Goal: Check status: Check status

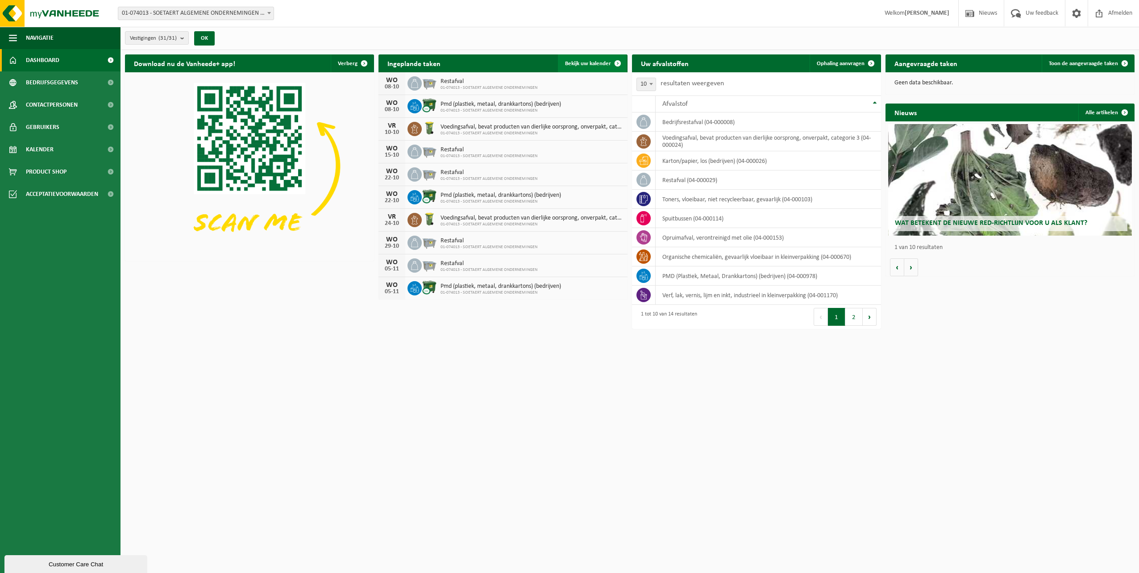
click at [596, 66] on span "Bekijk uw kalender" at bounding box center [588, 64] width 46 height 6
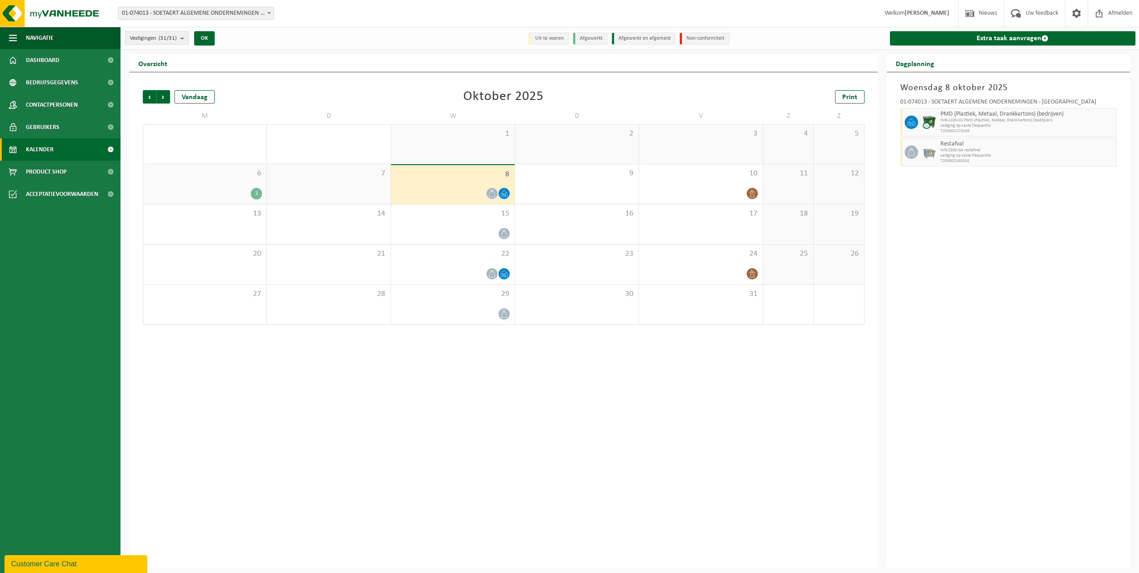
click at [231, 178] on div "6 2" at bounding box center [204, 184] width 123 height 40
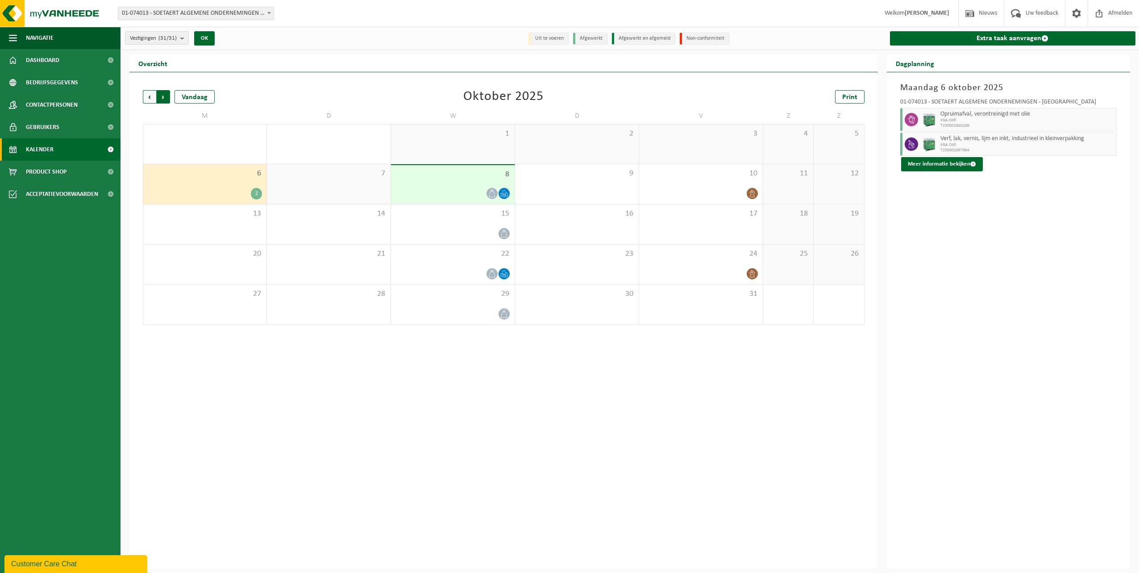
click at [148, 94] on span "Vorige" at bounding box center [149, 96] width 13 height 13
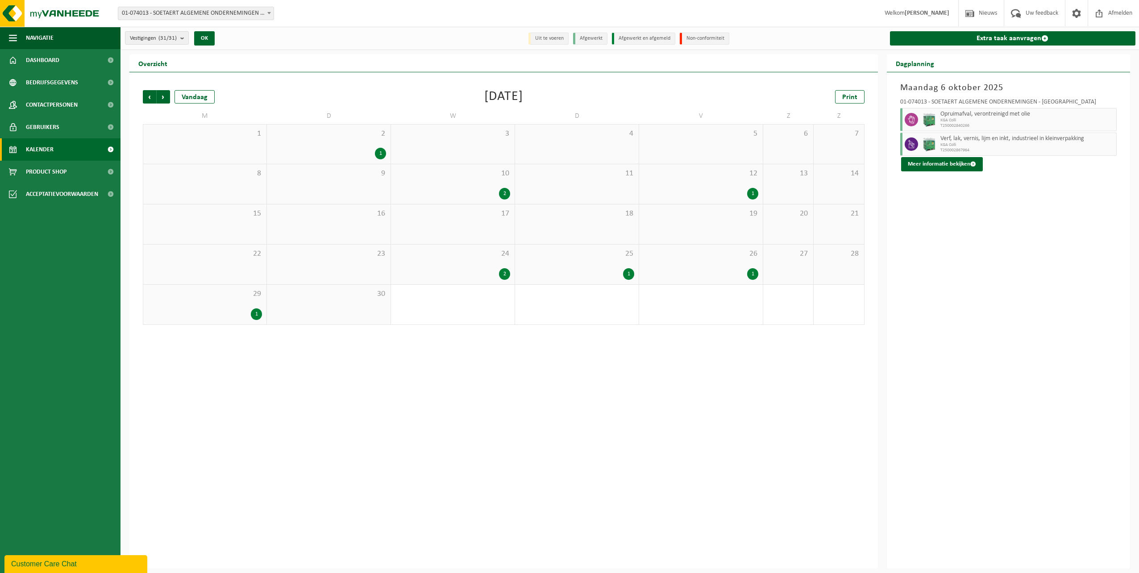
click at [216, 303] on div "29 1" at bounding box center [204, 305] width 123 height 40
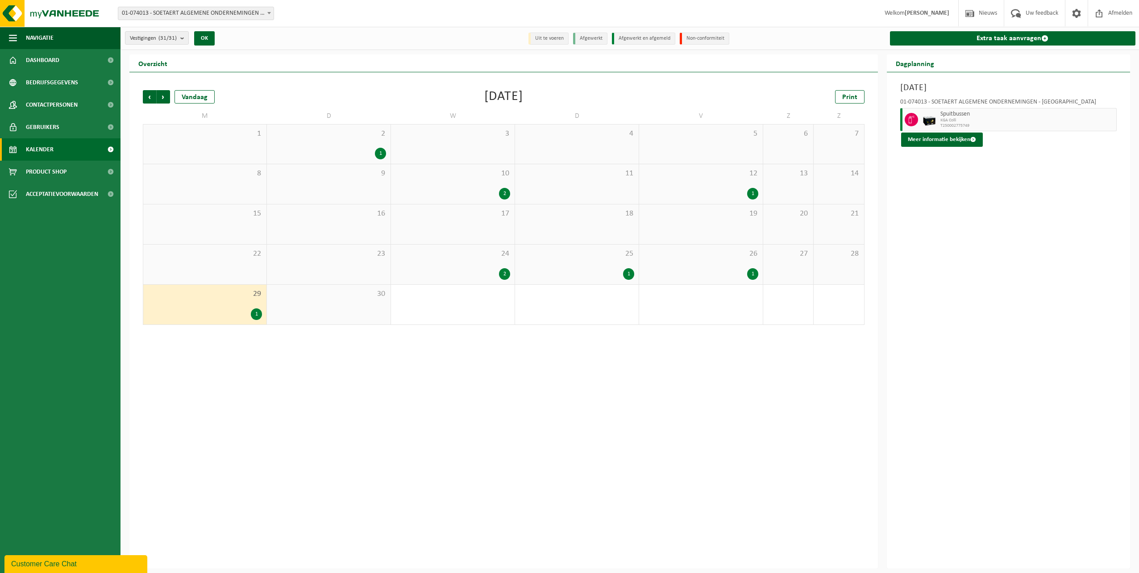
click at [211, 306] on div "29 1" at bounding box center [204, 305] width 123 height 40
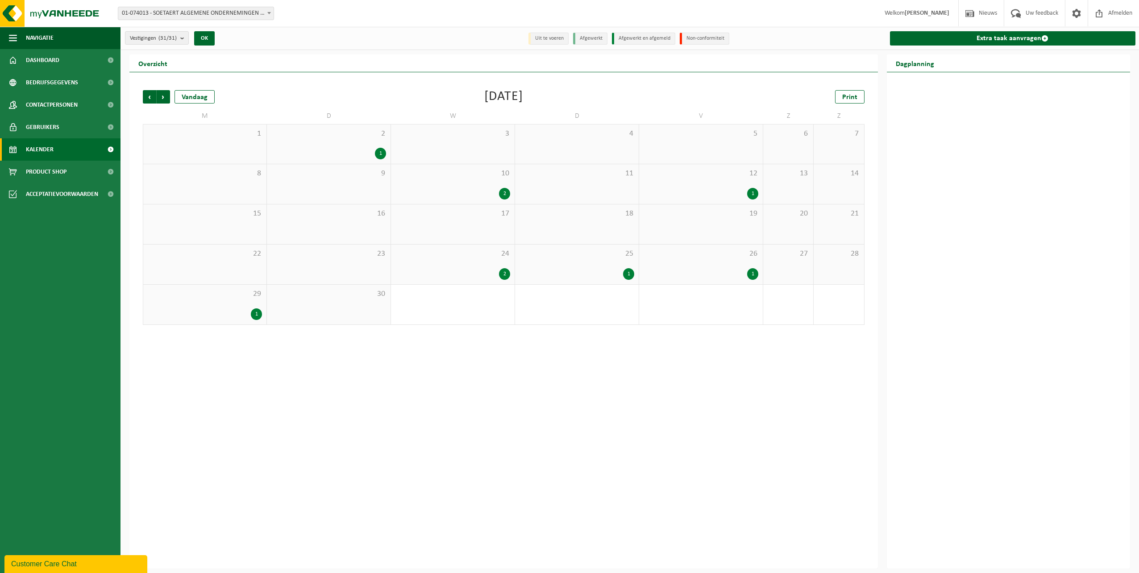
click at [208, 304] on div "29 1" at bounding box center [204, 305] width 123 height 40
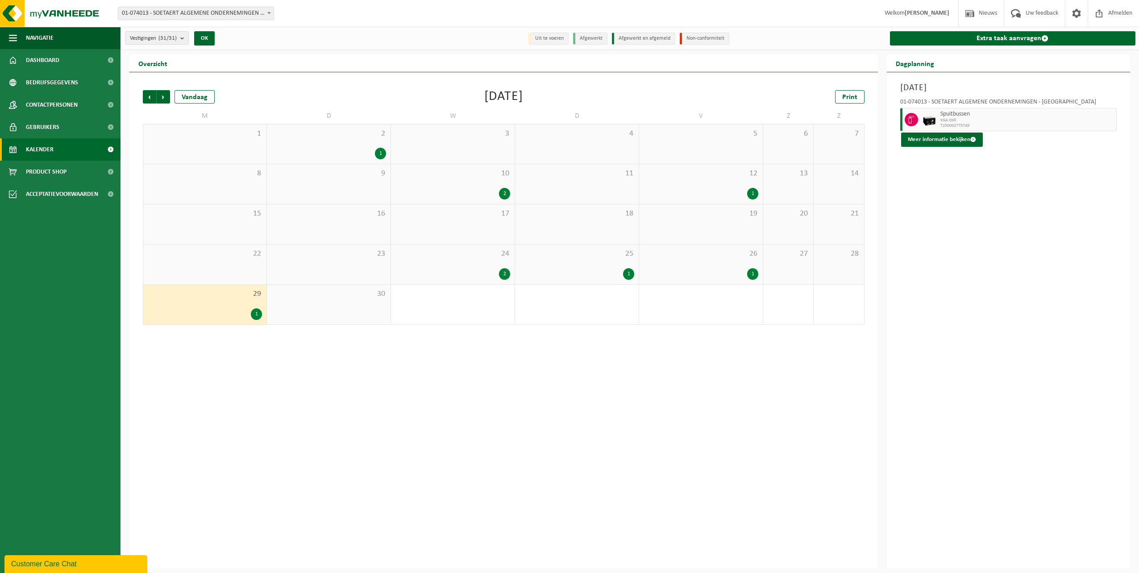
click at [958, 106] on div "01-074013 - SOETAERT ALGEMENE ONDERNEMINGEN - [GEOGRAPHIC_DATA]" at bounding box center [1008, 103] width 217 height 9
click at [938, 142] on button "Meer informatie bekijken" at bounding box center [942, 140] width 82 height 14
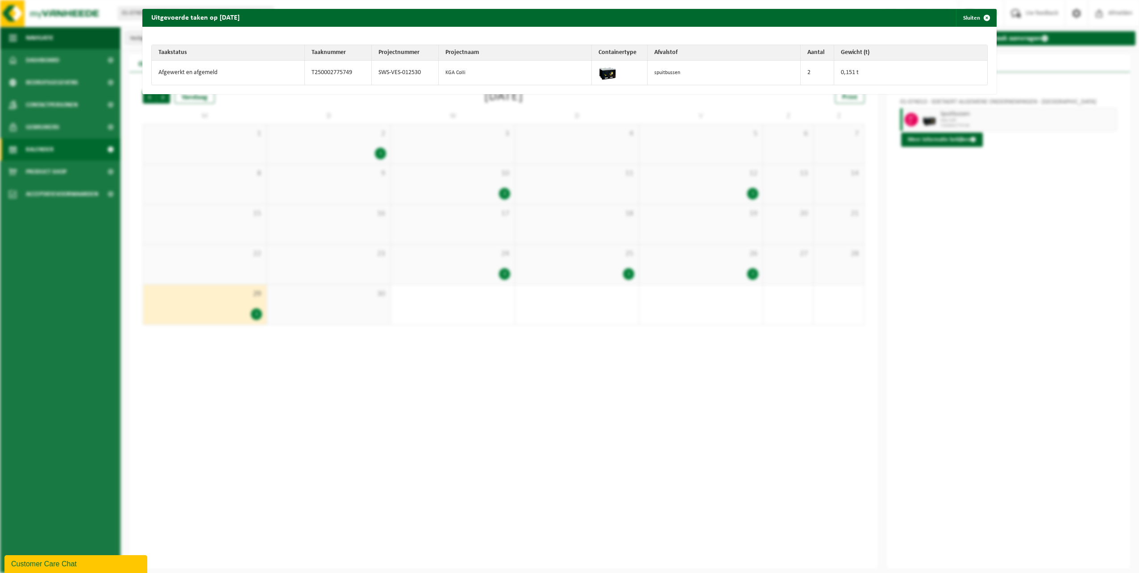
click at [951, 105] on div "Uitgevoerde taken op [DATE] Sluiten Taakstatus Taaknummer Projectnummer Project…" at bounding box center [569, 286] width 1139 height 573
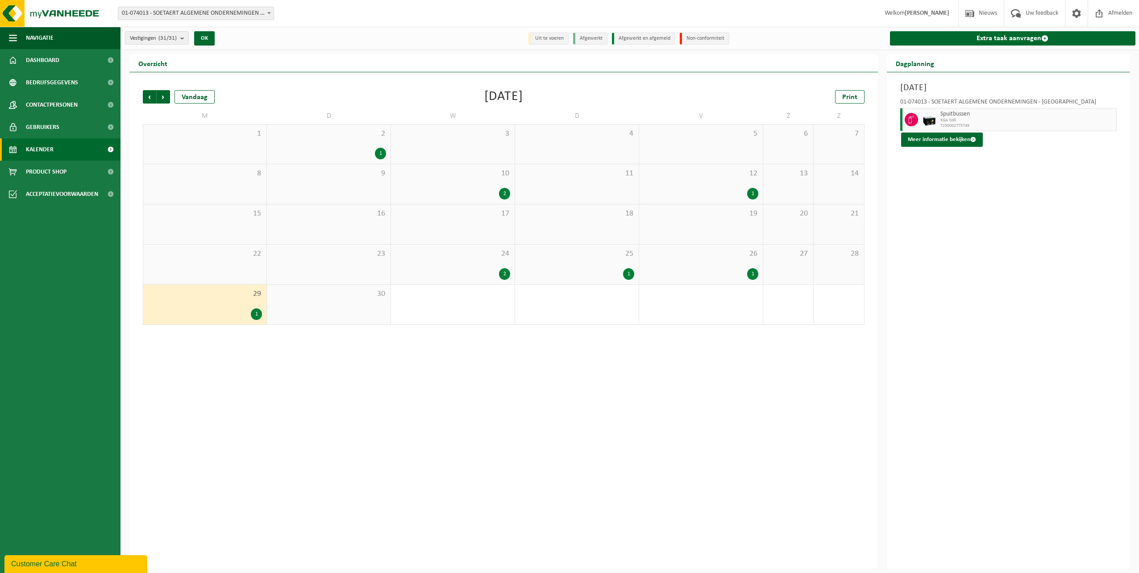
click at [947, 122] on span "KGA Colli" at bounding box center [1027, 120] width 174 height 5
click at [943, 145] on button "Meer informatie bekijken" at bounding box center [942, 140] width 82 height 14
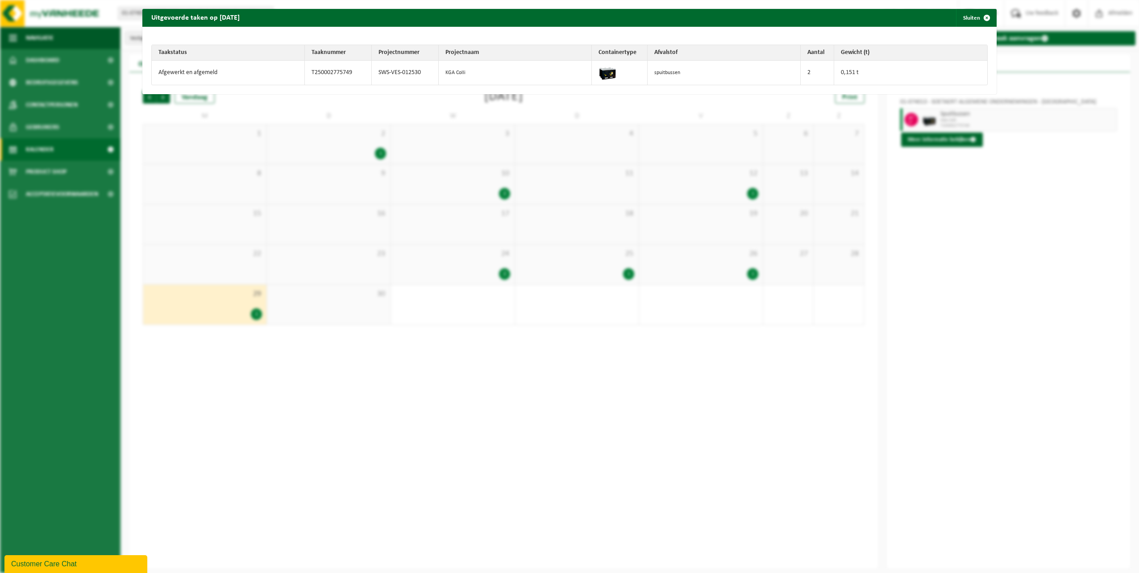
click at [934, 158] on div "Uitgevoerde taken op [DATE] Sluiten Taakstatus Taaknummer Projectnummer Project…" at bounding box center [569, 286] width 1139 height 573
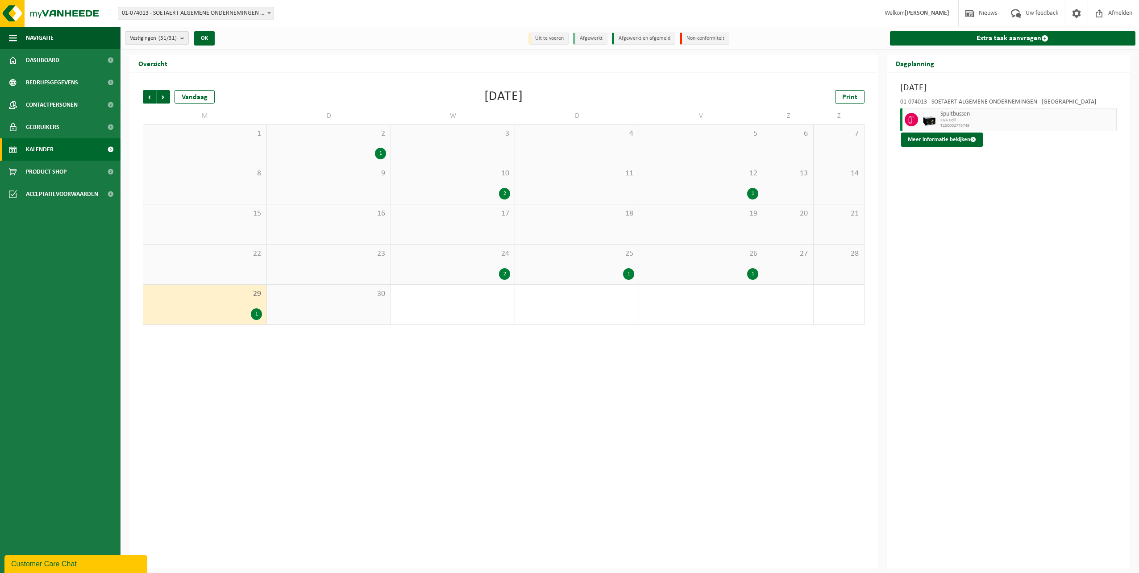
click at [484, 259] on div "24 2" at bounding box center [453, 265] width 124 height 40
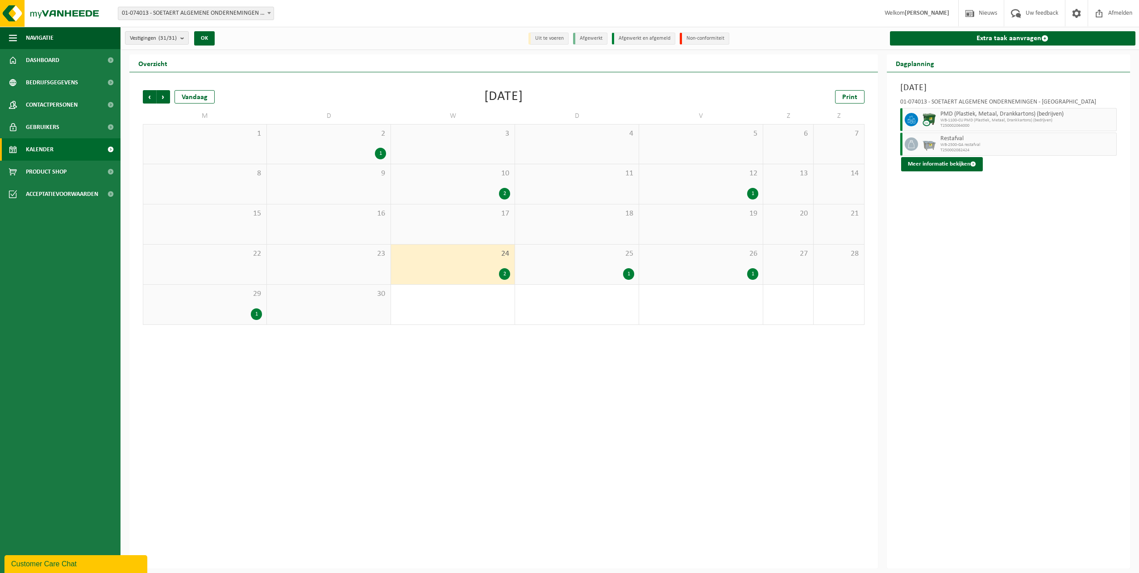
click at [615, 264] on div "25 1" at bounding box center [577, 265] width 124 height 40
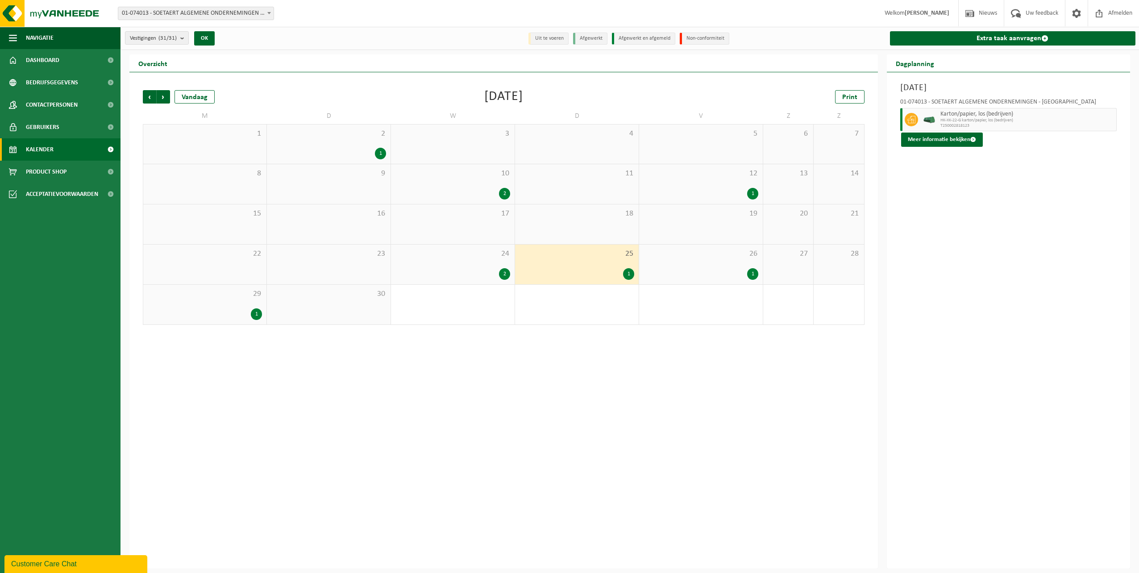
click at [493, 263] on div "24 2" at bounding box center [453, 265] width 124 height 40
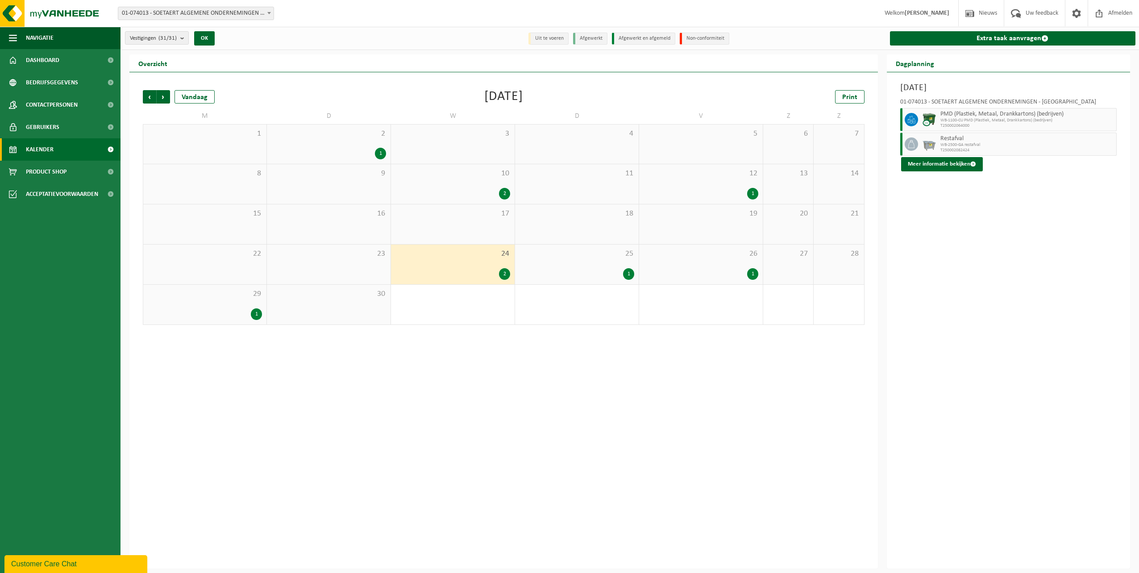
click at [599, 253] on span "25" at bounding box center [576, 254] width 115 height 10
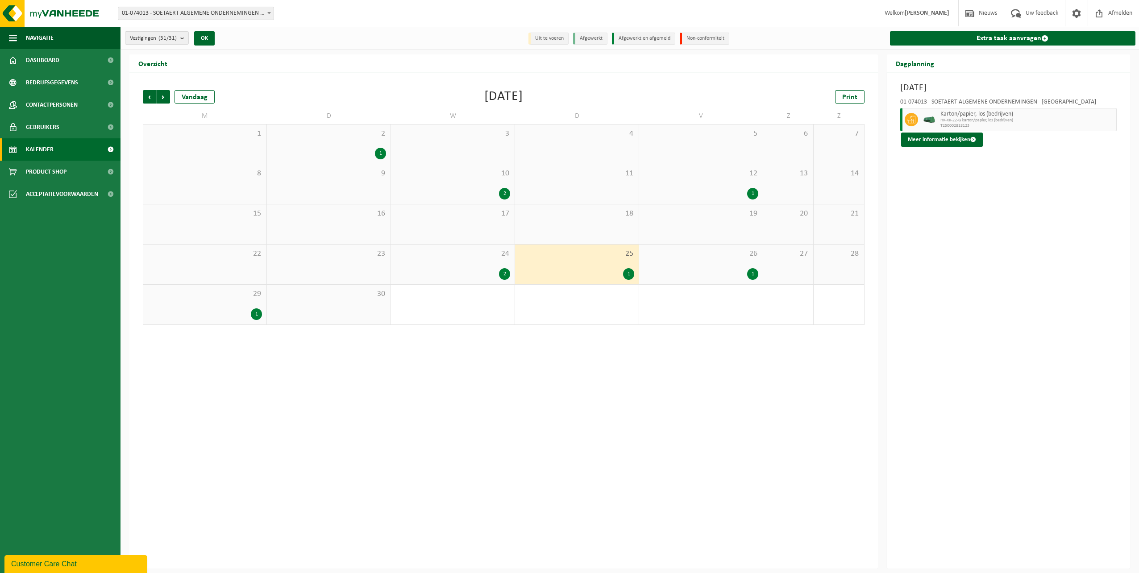
click at [730, 262] on div "26 1" at bounding box center [701, 265] width 124 height 40
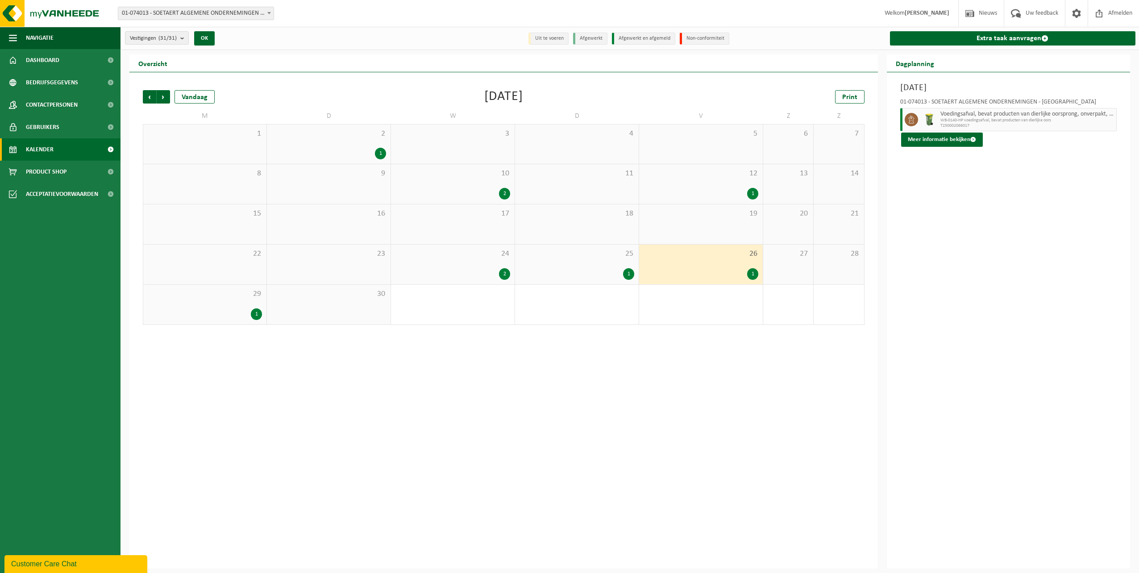
click at [210, 311] on div "1" at bounding box center [205, 314] width 114 height 12
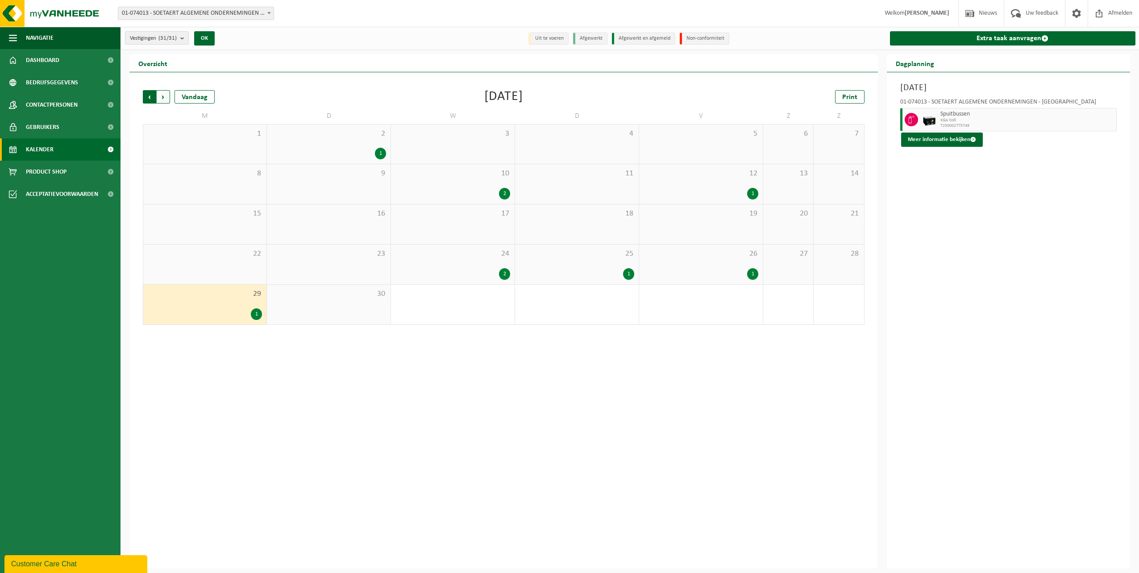
click at [165, 100] on span "Volgende" at bounding box center [163, 96] width 13 height 13
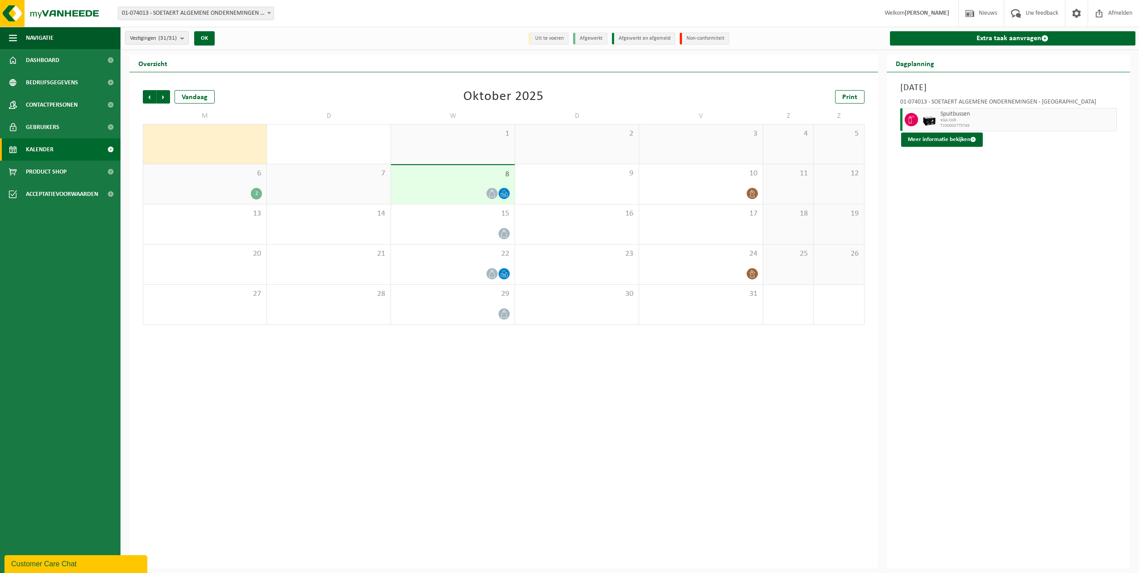
click at [219, 184] on div "6 2" at bounding box center [204, 184] width 123 height 40
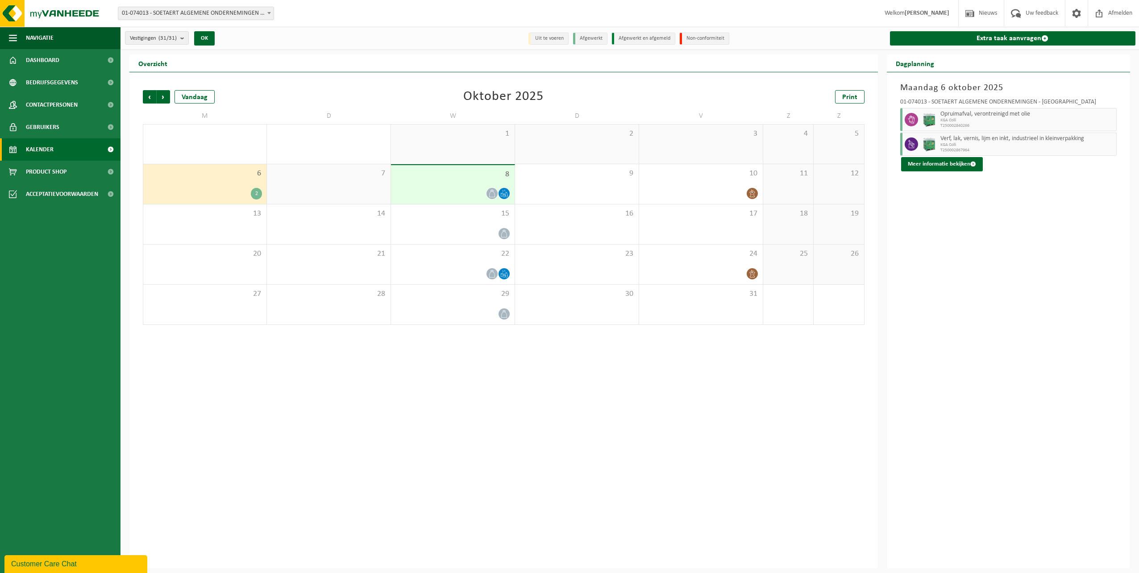
click at [251, 191] on div "2" at bounding box center [256, 194] width 11 height 12
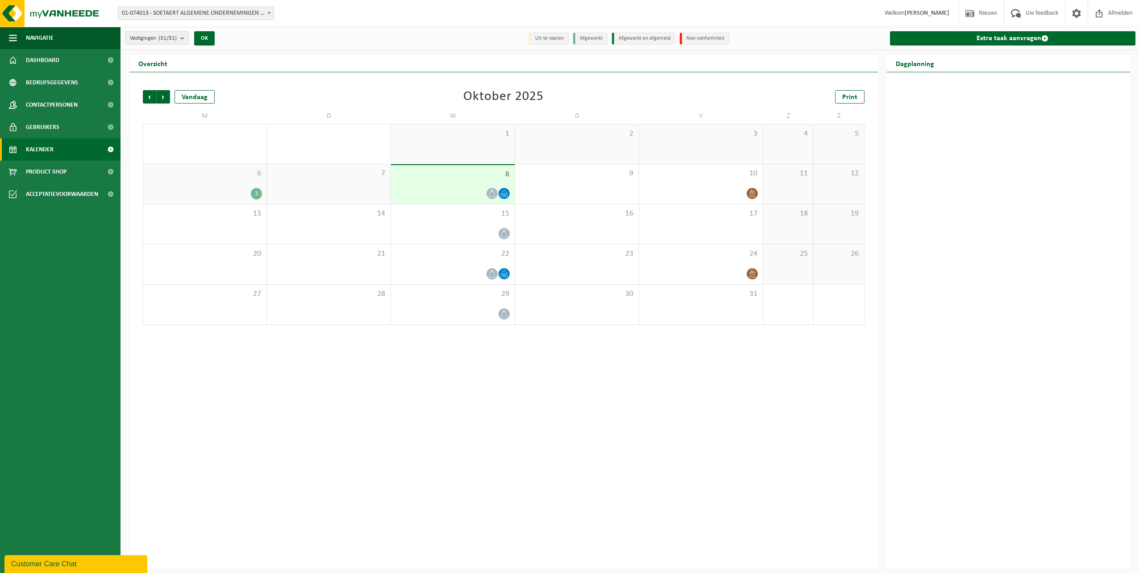
click at [251, 191] on div "2" at bounding box center [256, 194] width 11 height 12
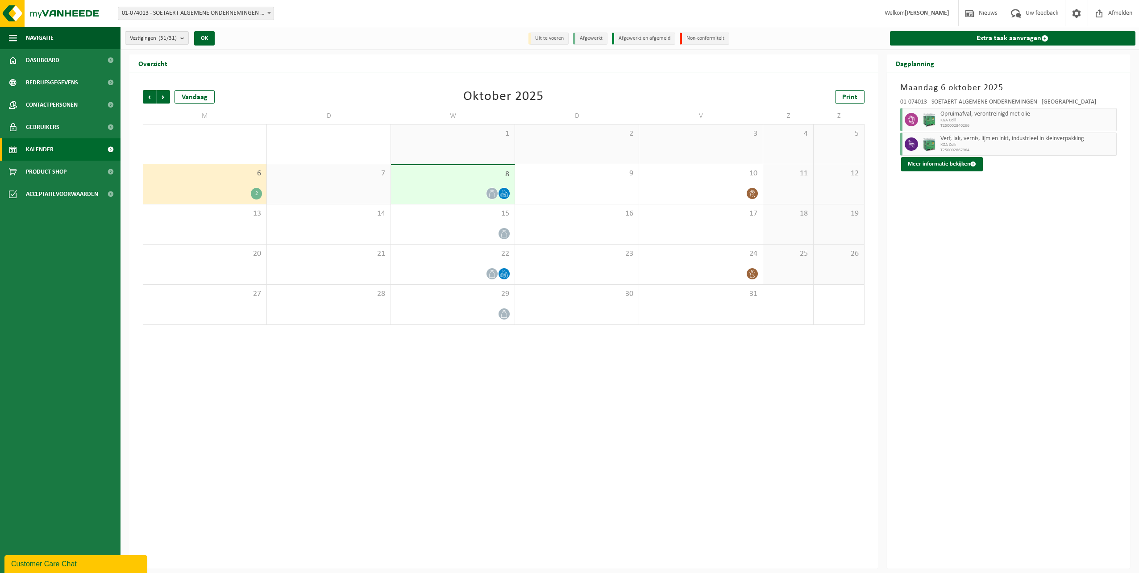
click at [142, 96] on div "Vorige Volgende Vandaag [DATE] Print M D W D V Z Z 29 1 30 1 2 3 4 5 6 2 7 8 9 …" at bounding box center [503, 207] width 730 height 253
click at [145, 97] on span "Vorige" at bounding box center [149, 96] width 13 height 13
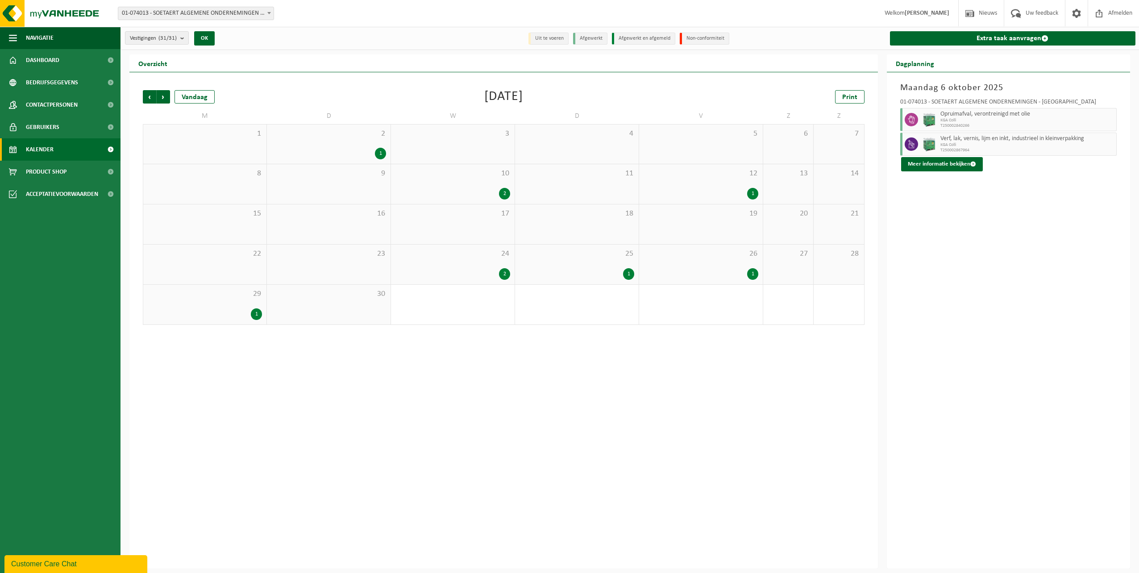
click at [380, 153] on div "1" at bounding box center [380, 154] width 11 height 12
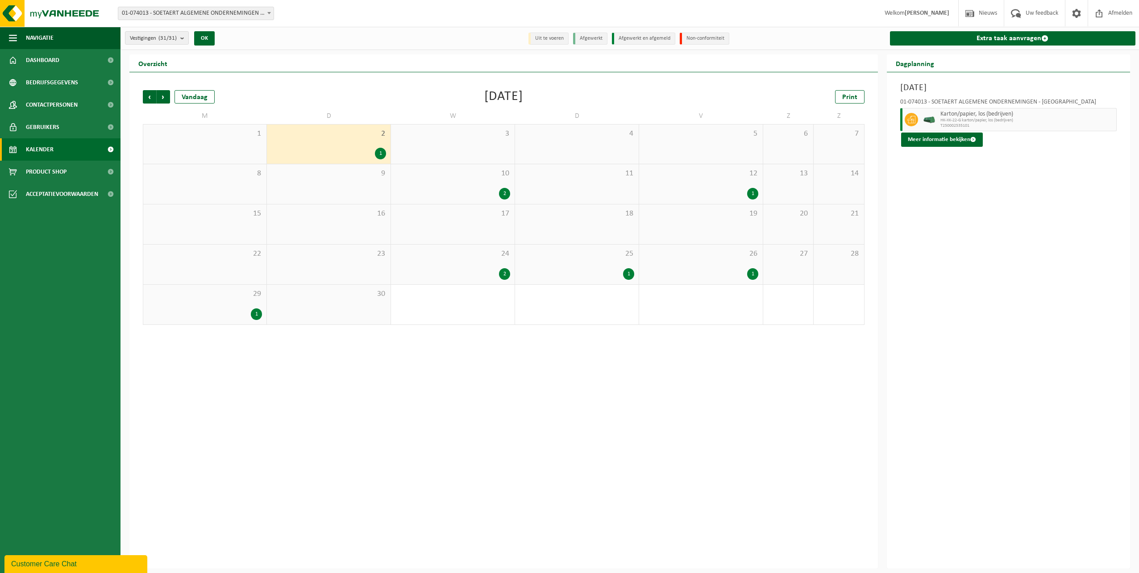
click at [451, 178] on div "10 2" at bounding box center [453, 184] width 124 height 40
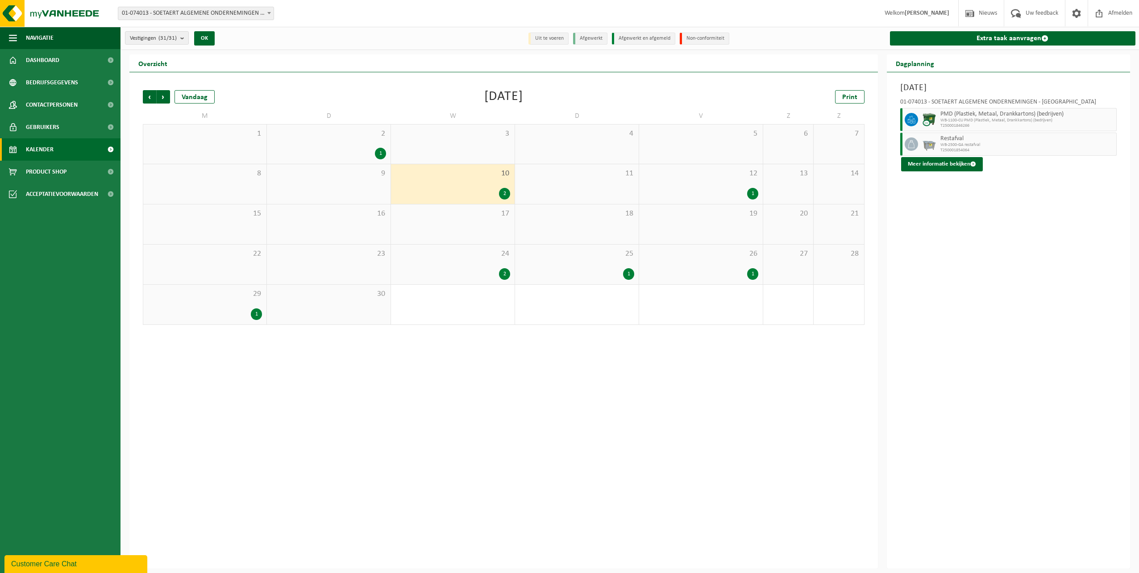
click at [703, 197] on div "1" at bounding box center [700, 194] width 115 height 12
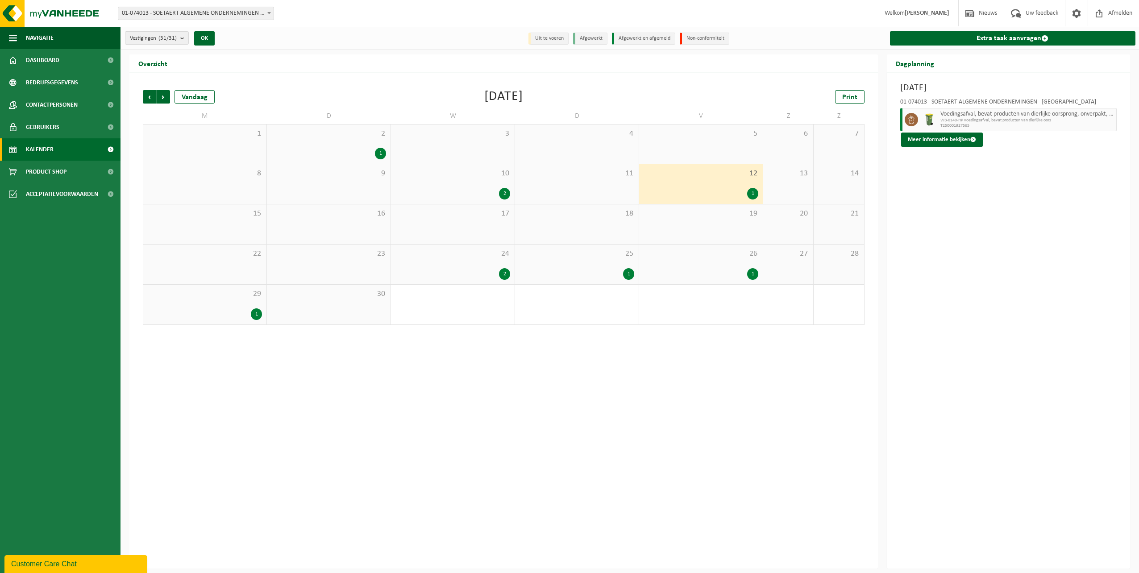
click at [701, 239] on div "19" at bounding box center [701, 224] width 124 height 40
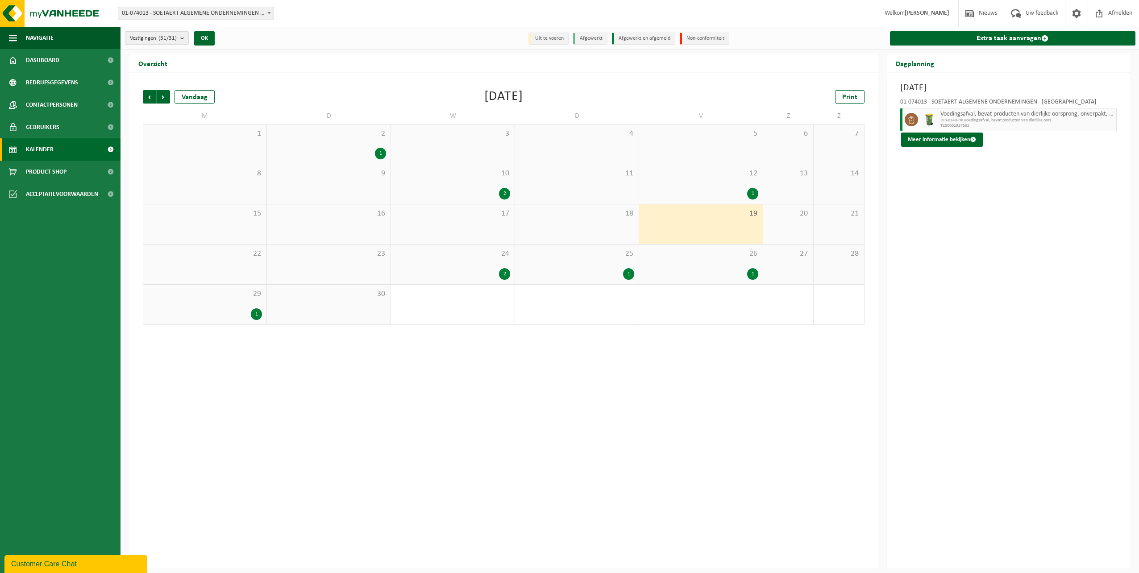
click at [698, 266] on div "26 1" at bounding box center [701, 265] width 124 height 40
click at [624, 265] on div "25 1" at bounding box center [577, 265] width 124 height 40
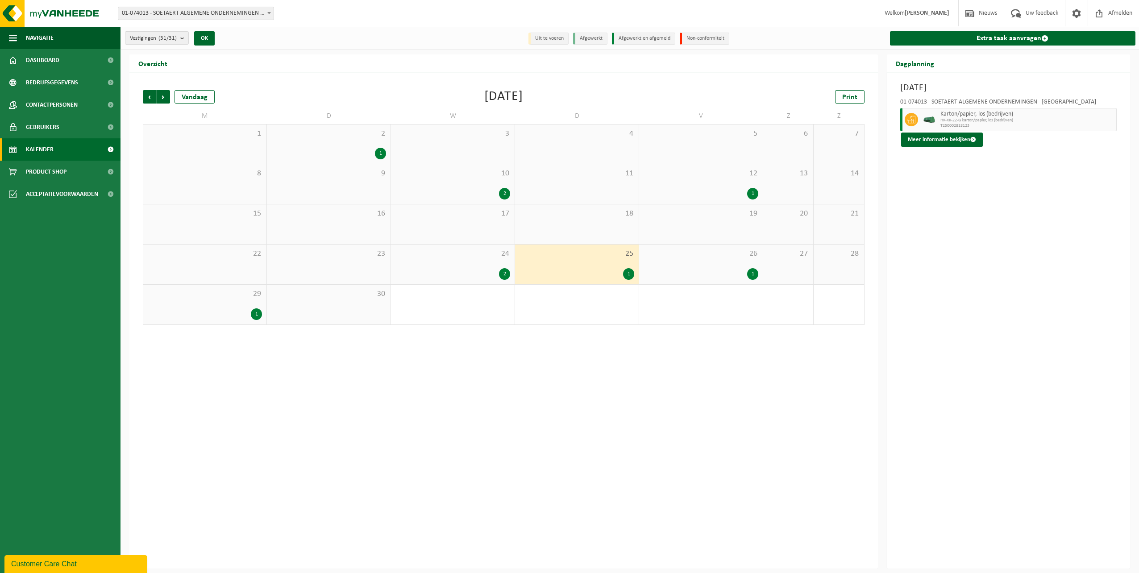
click at [493, 260] on div "24 2" at bounding box center [453, 265] width 124 height 40
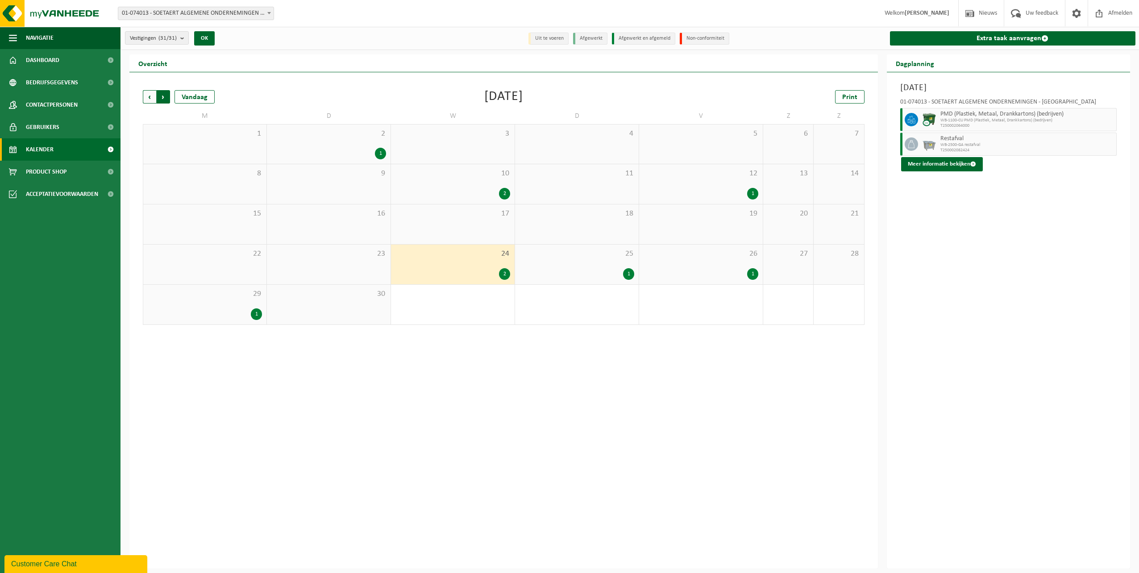
click at [148, 92] on span "Vorige" at bounding box center [149, 96] width 13 height 13
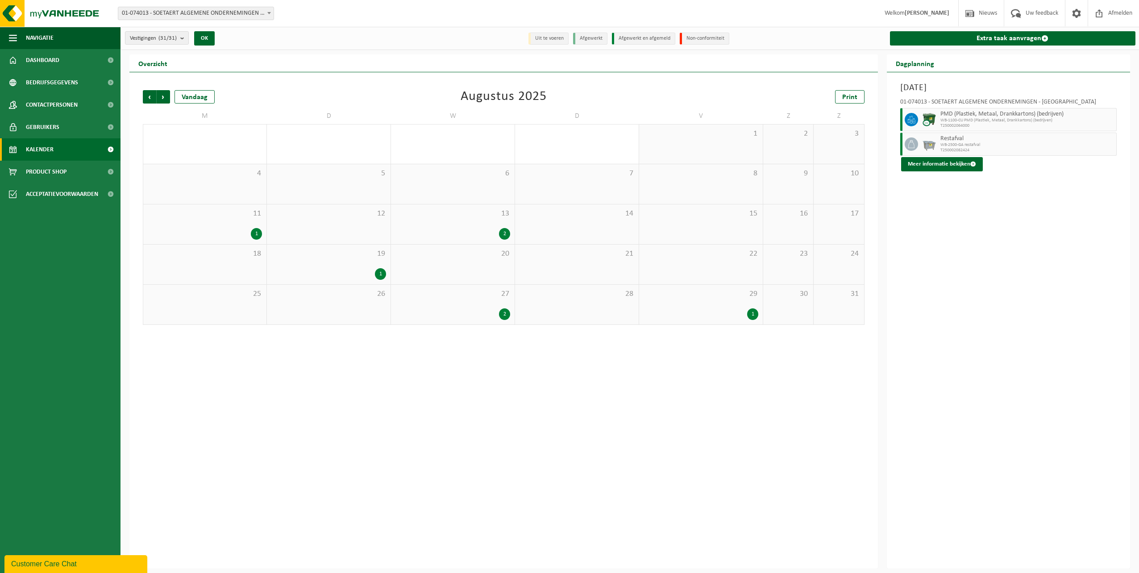
click at [347, 273] on div "1" at bounding box center [328, 274] width 115 height 12
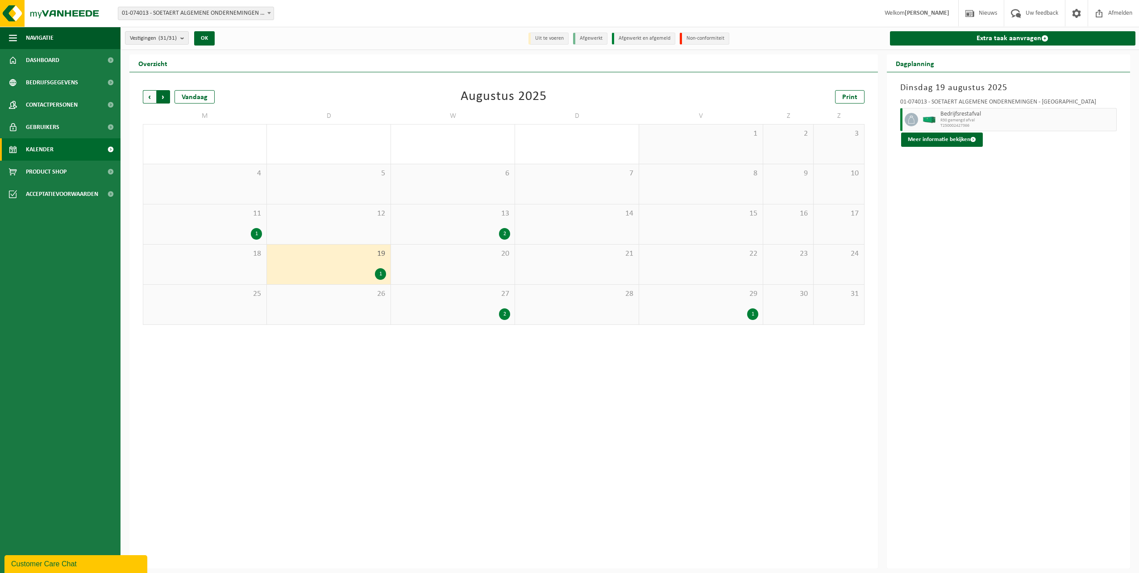
click at [151, 95] on span "Vorige" at bounding box center [149, 96] width 13 height 13
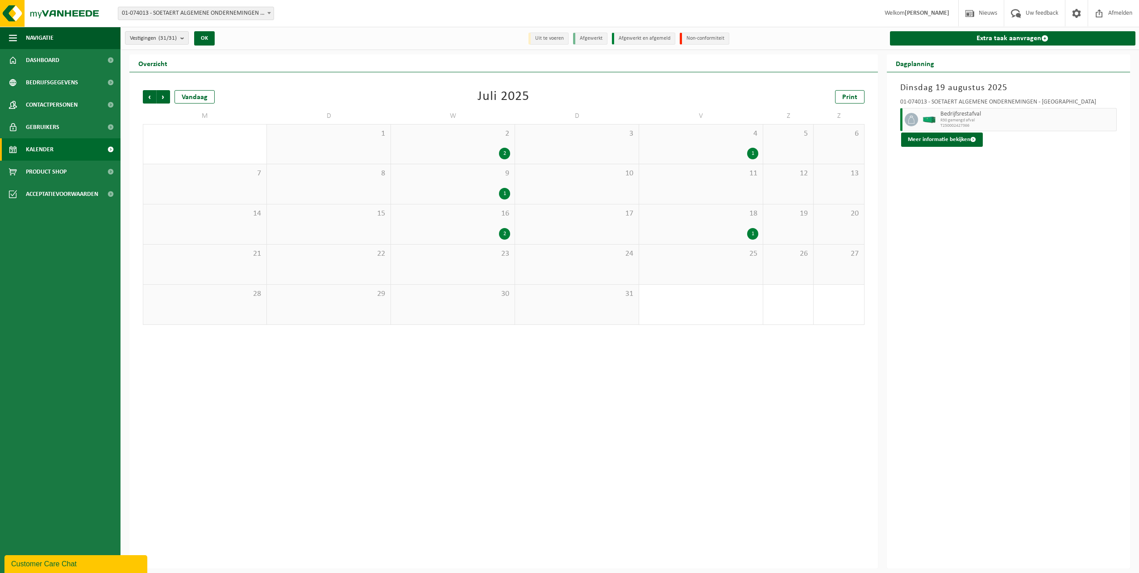
click at [481, 225] on div "16 2" at bounding box center [453, 224] width 124 height 40
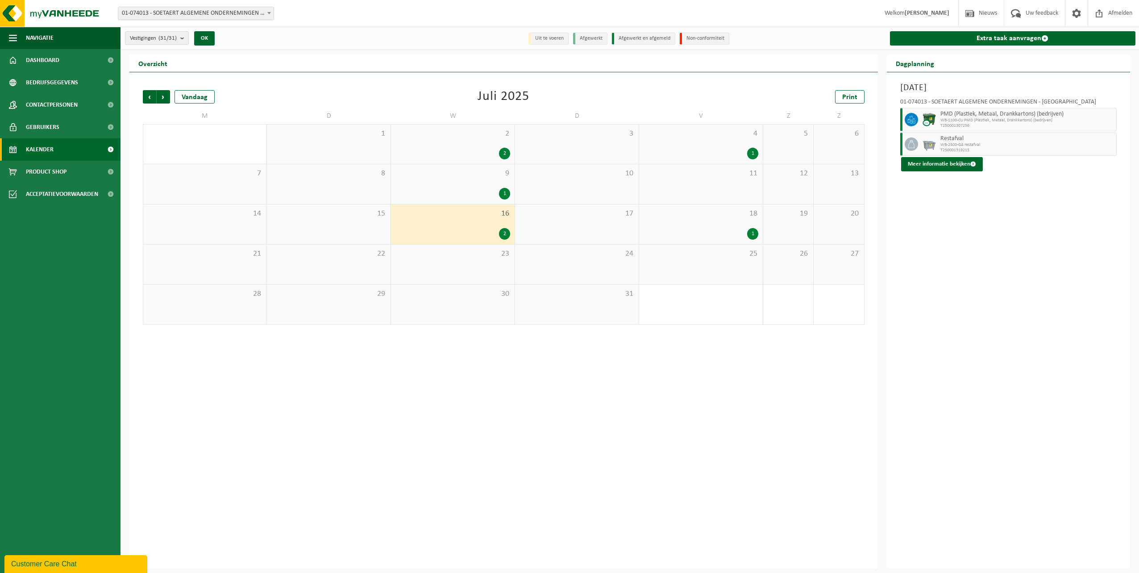
click at [497, 182] on div "9 1" at bounding box center [453, 184] width 124 height 40
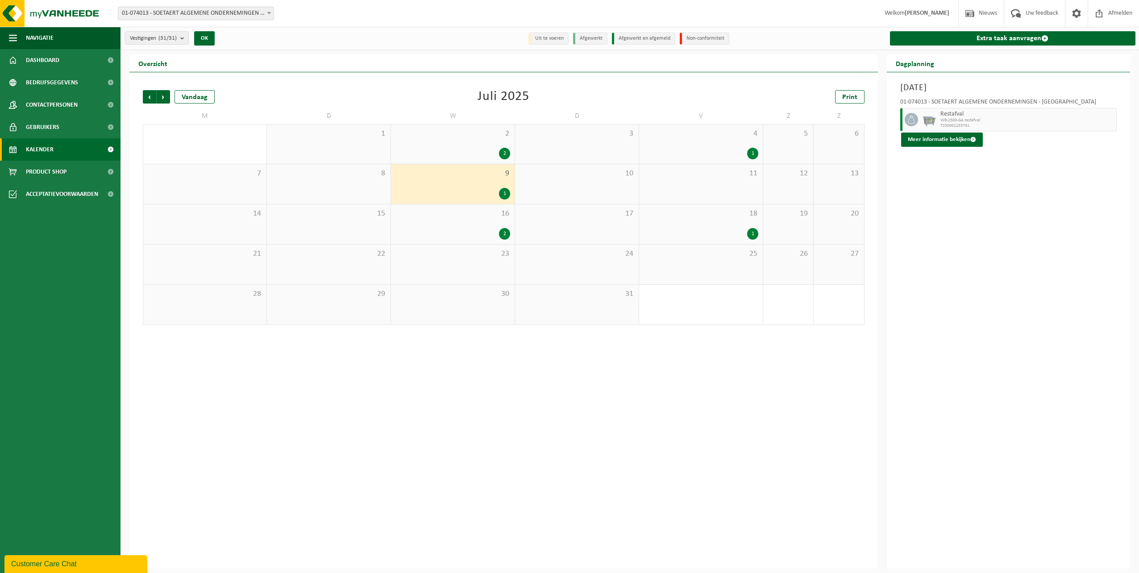
click at [505, 133] on span "2" at bounding box center [452, 134] width 115 height 10
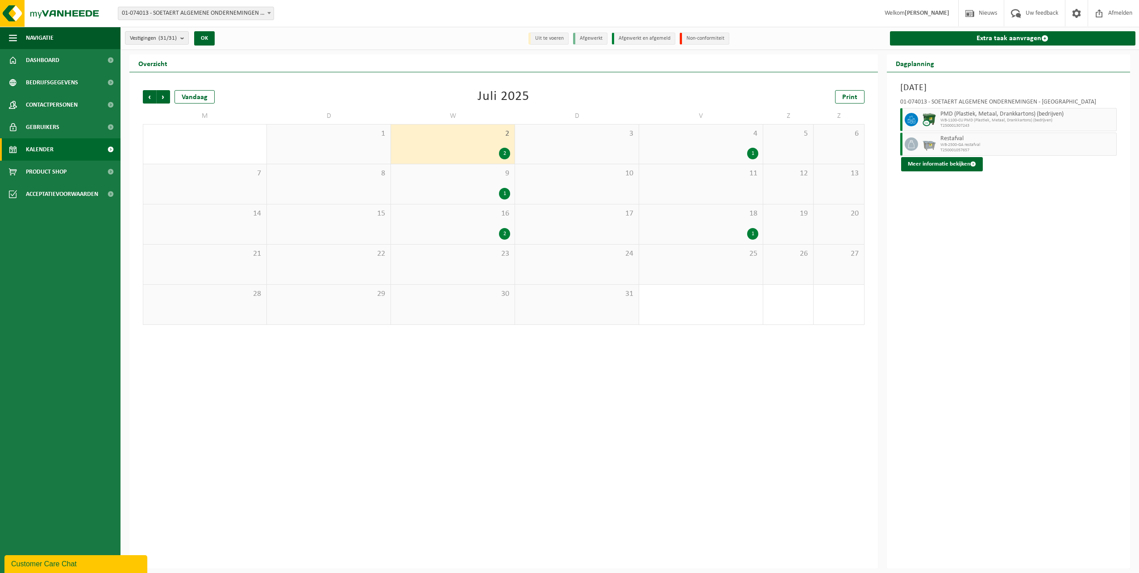
click at [716, 146] on div "4 1" at bounding box center [701, 143] width 124 height 39
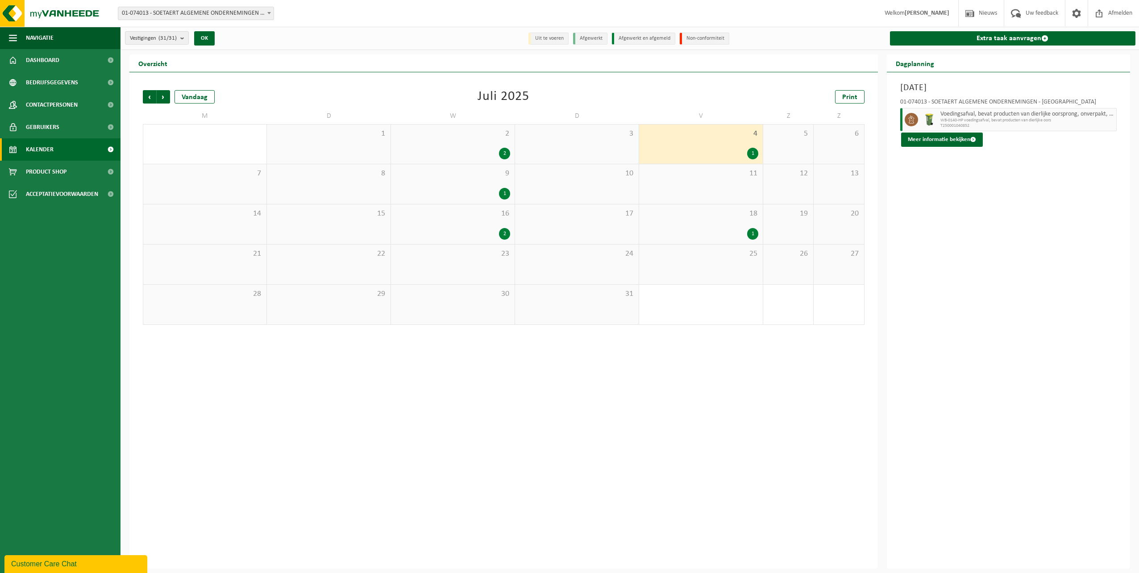
click at [715, 245] on div "25" at bounding box center [701, 265] width 124 height 40
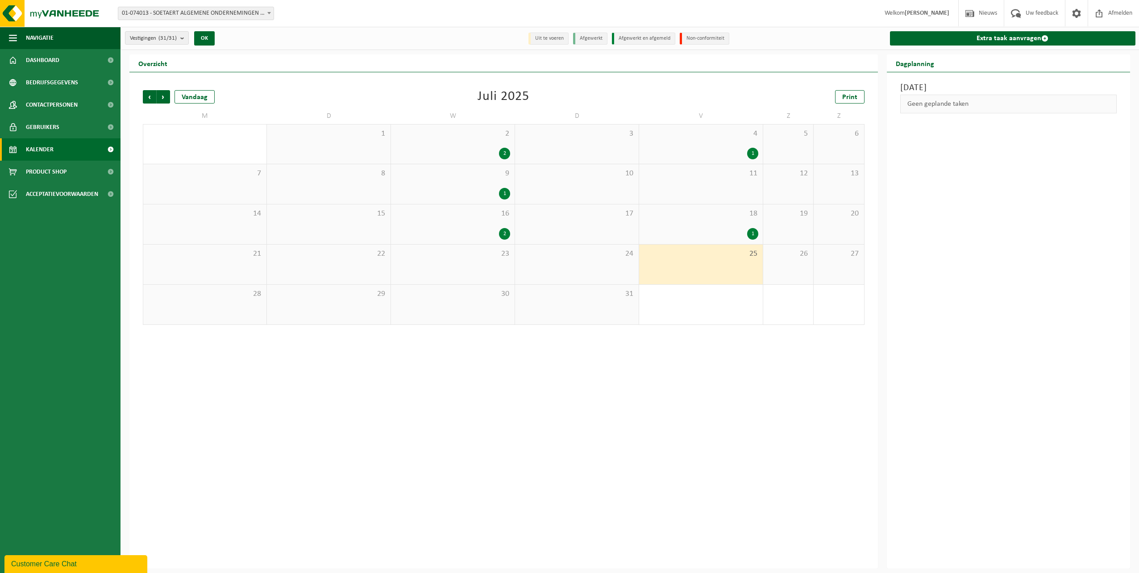
click at [141, 95] on div "Vorige Volgende Vandaag [DATE] Print M D W D V Z Z 30 1 2 2 3 4 1 5 6 7 8 9 1 1…" at bounding box center [503, 207] width 730 height 253
click at [144, 95] on span "Vorige" at bounding box center [149, 96] width 13 height 13
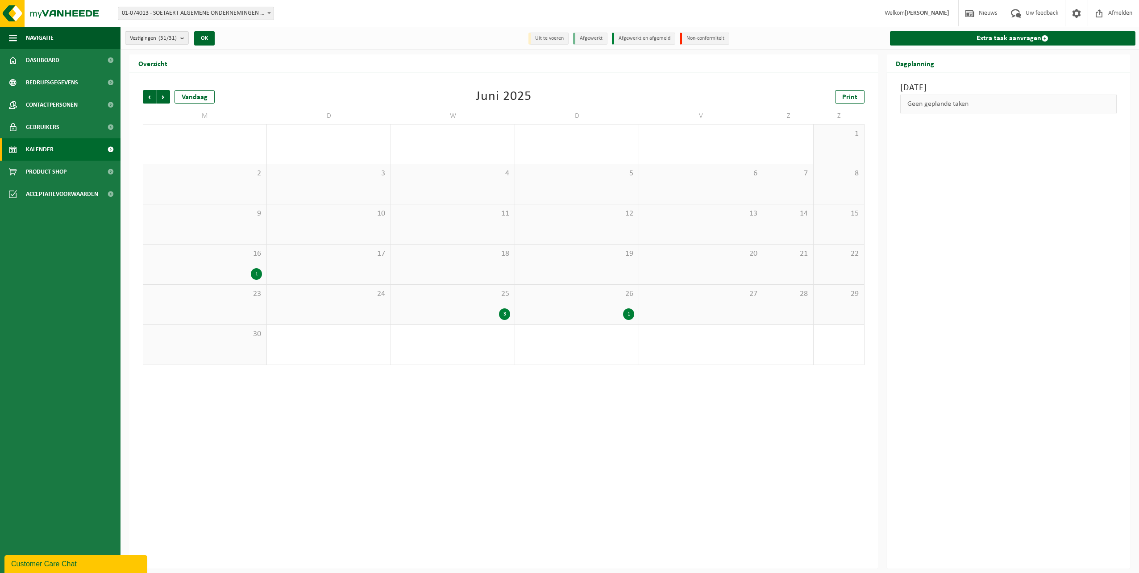
click at [258, 261] on div "16 1" at bounding box center [204, 265] width 123 height 40
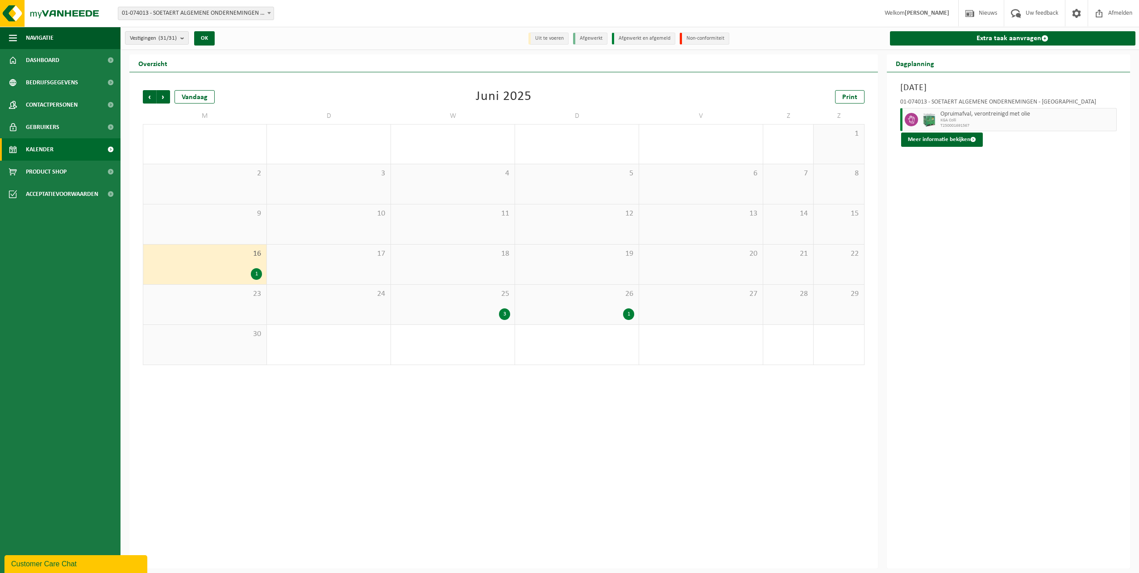
click at [489, 311] on div "3" at bounding box center [452, 314] width 115 height 12
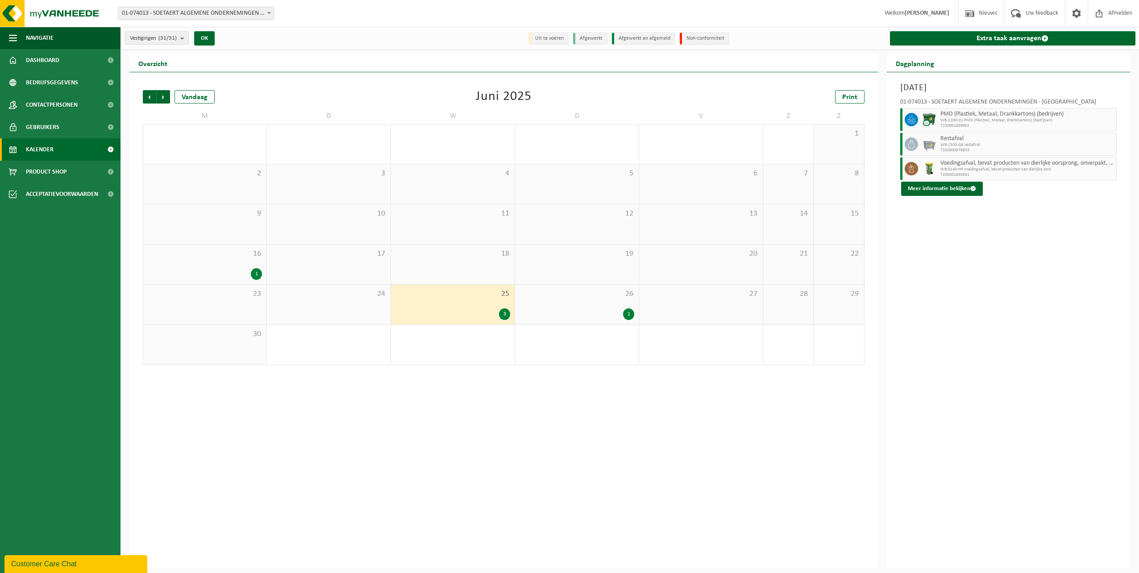
click at [597, 313] on div "1" at bounding box center [576, 314] width 115 height 12
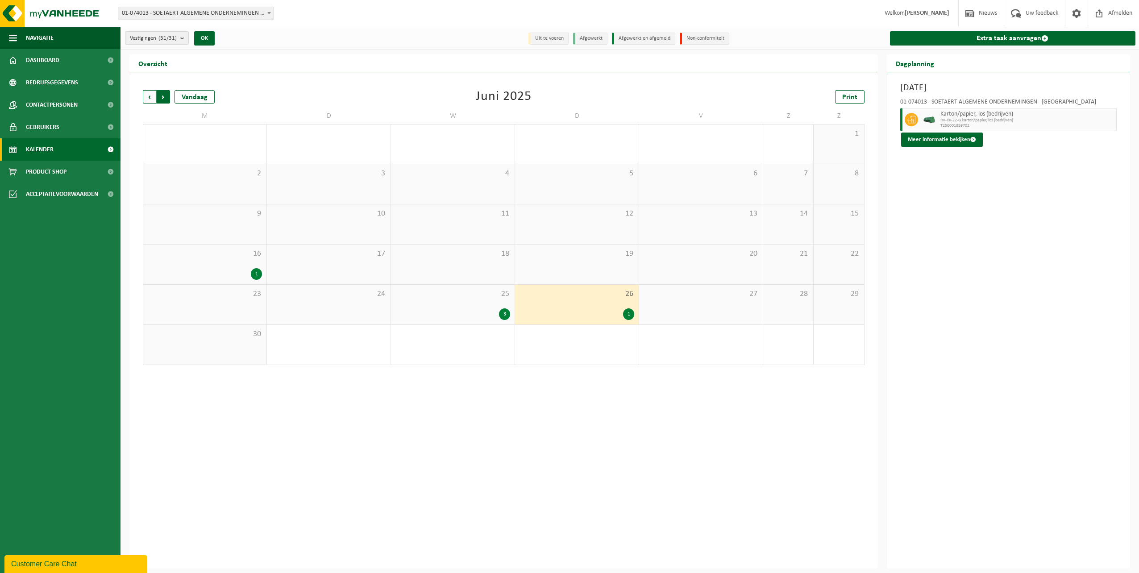
click at [147, 98] on span "Vorige" at bounding box center [149, 96] width 13 height 13
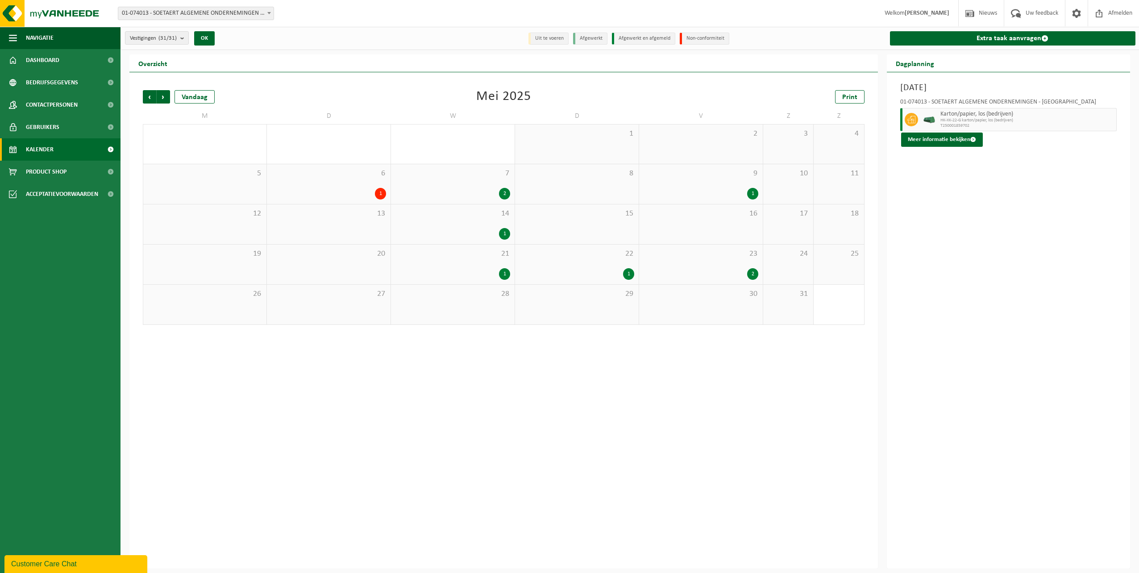
click at [312, 176] on span "6" at bounding box center [328, 174] width 115 height 10
click at [490, 201] on div "7 2" at bounding box center [453, 184] width 124 height 40
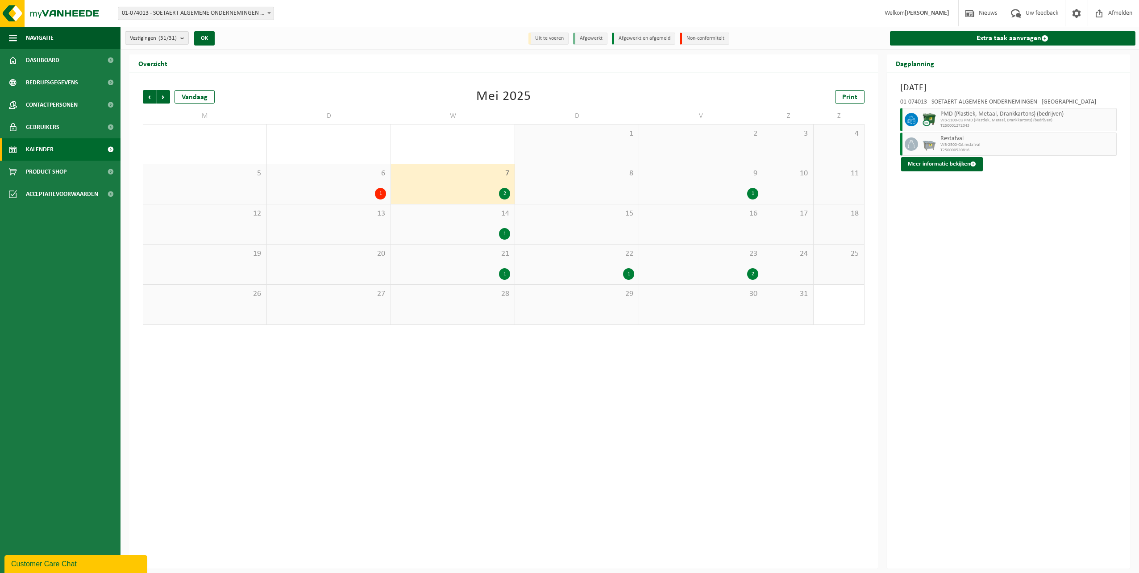
click at [496, 222] on div "14 1" at bounding box center [453, 224] width 124 height 40
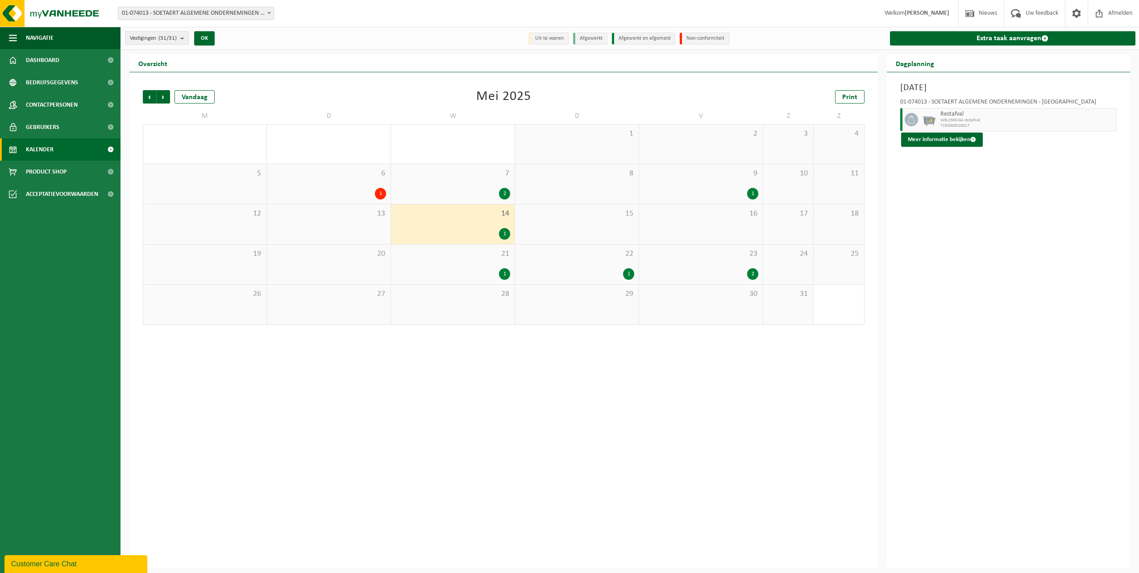
click at [494, 268] on div "1" at bounding box center [452, 274] width 115 height 12
click at [718, 195] on div "1" at bounding box center [700, 194] width 115 height 12
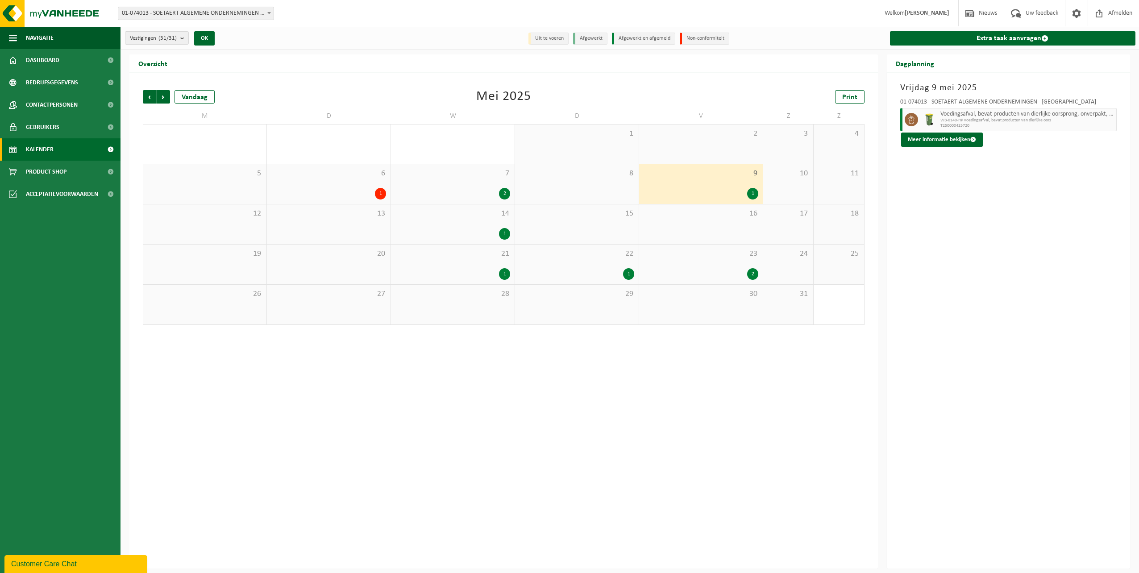
click at [738, 258] on div "23 2" at bounding box center [701, 265] width 124 height 40
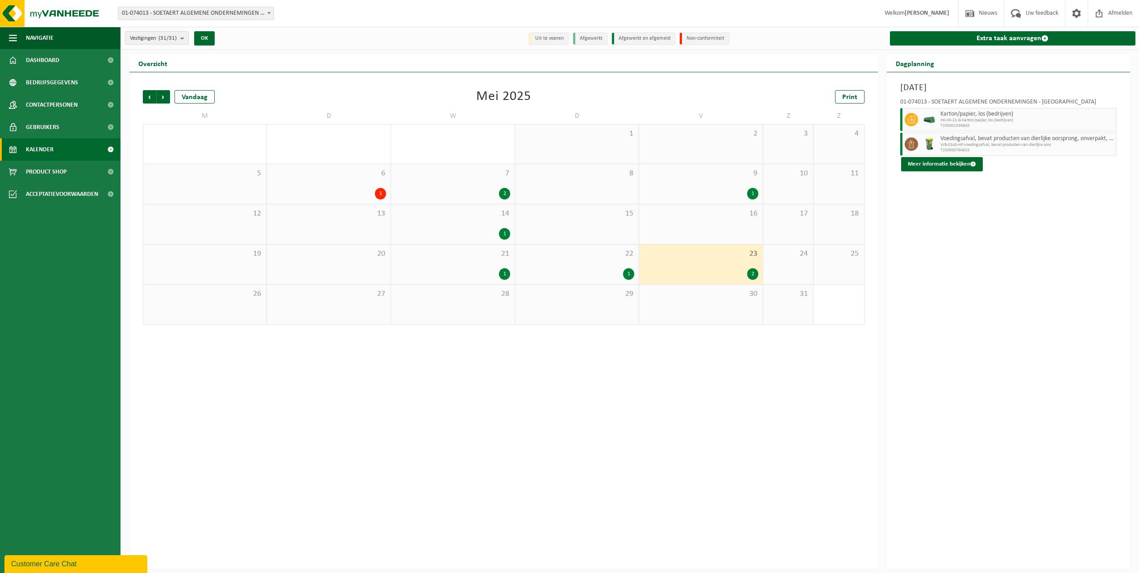
click at [609, 263] on div "22 1" at bounding box center [577, 265] width 124 height 40
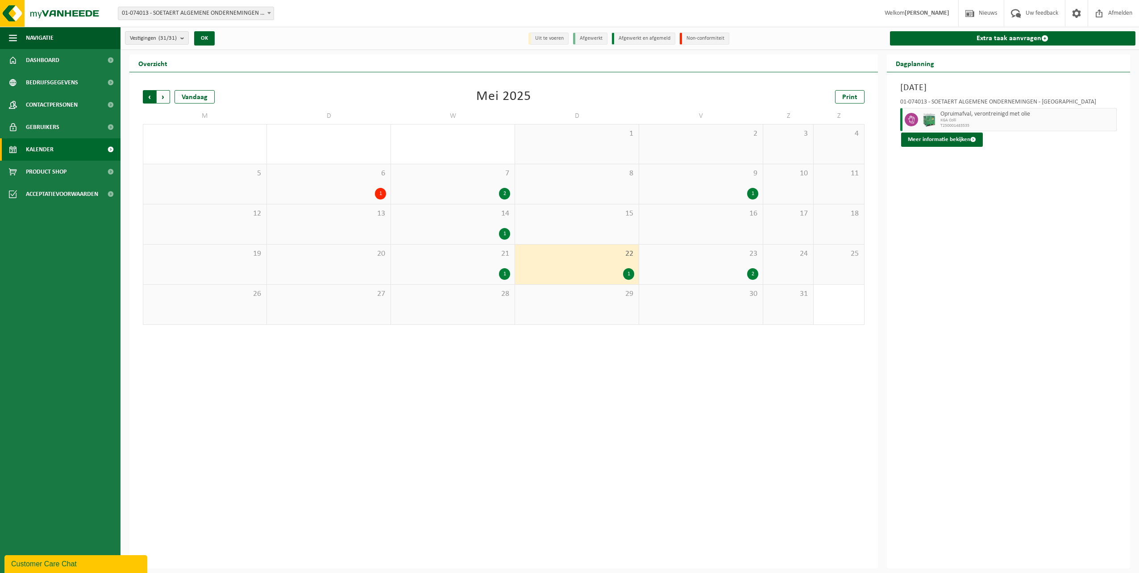
click at [162, 98] on span "Volgende" at bounding box center [163, 96] width 13 height 13
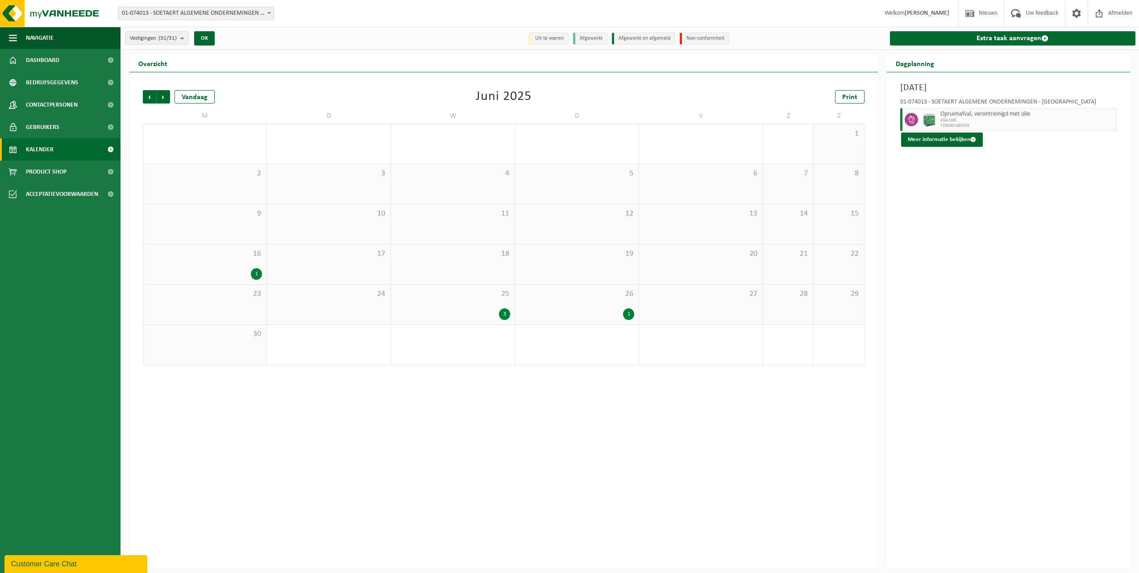
click at [162, 98] on span "Volgende" at bounding box center [163, 96] width 13 height 13
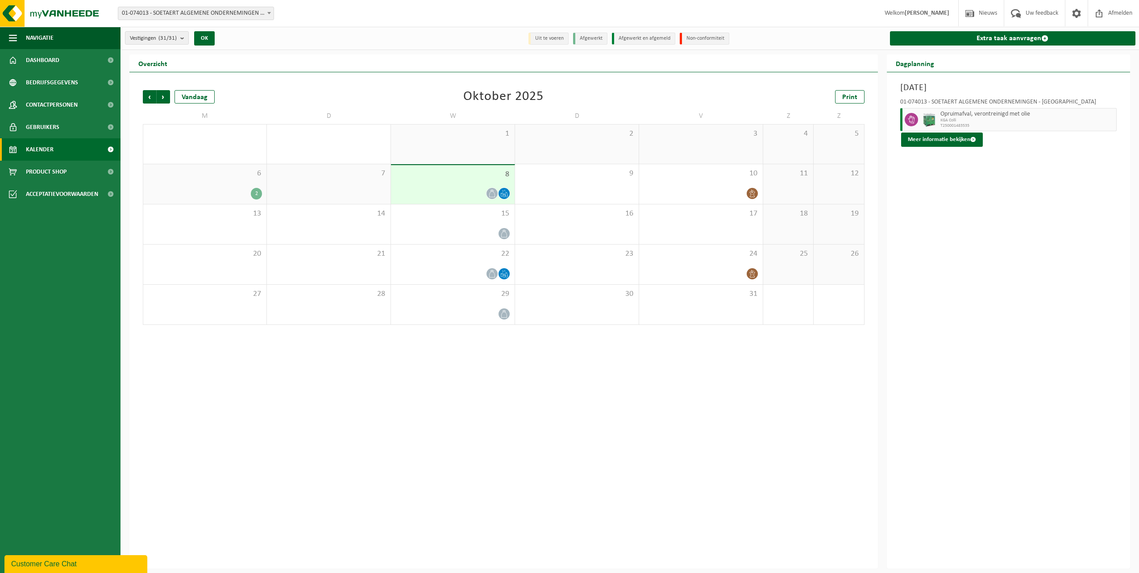
click at [239, 200] on div "6 2" at bounding box center [204, 184] width 123 height 40
